Goal: Task Accomplishment & Management: Manage account settings

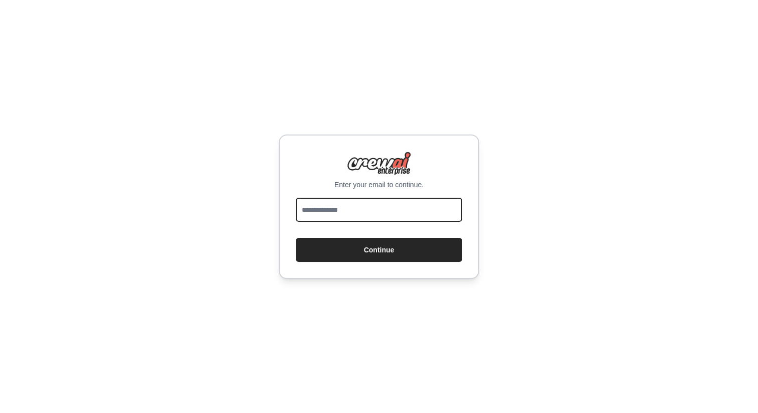
click at [334, 210] on input "email" at bounding box center [379, 210] width 167 height 24
type input "**********"
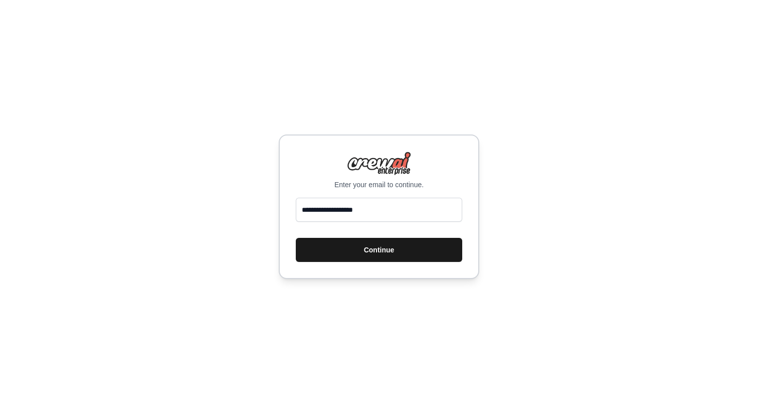
click at [365, 249] on button "Continue" at bounding box center [379, 250] width 167 height 24
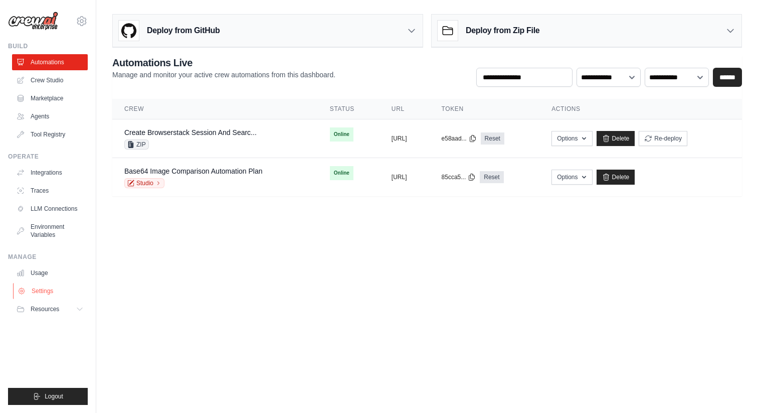
click at [48, 289] on link "Settings" at bounding box center [51, 291] width 76 height 16
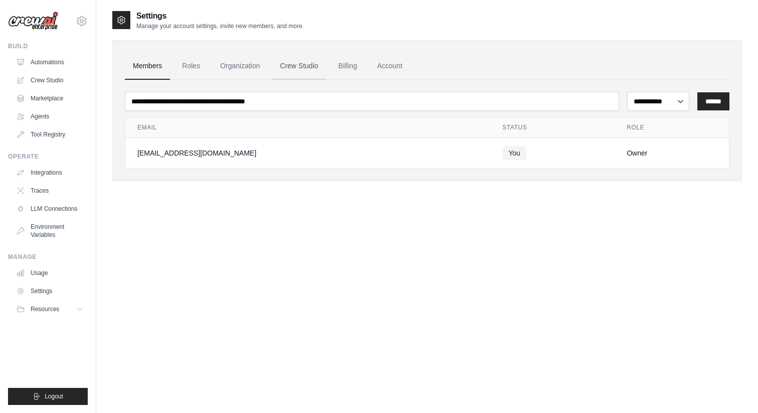
click at [314, 68] on link "Crew Studio" at bounding box center [299, 66] width 54 height 27
click at [353, 64] on link "Billing" at bounding box center [348, 66] width 35 height 27
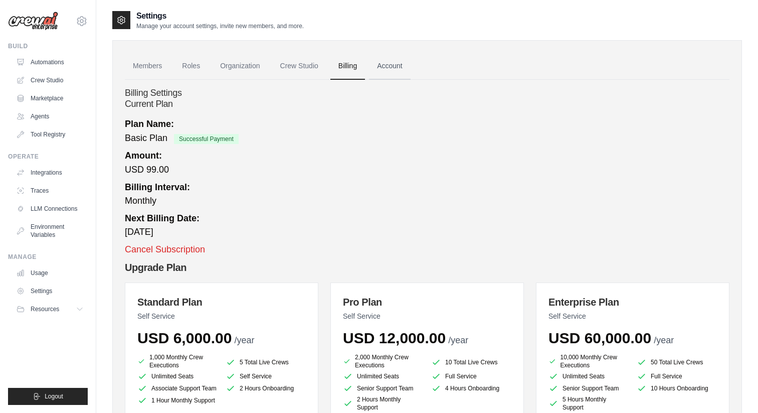
click at [399, 62] on link "Account" at bounding box center [390, 66] width 42 height 27
